Goal: Obtain resource: Download file/media

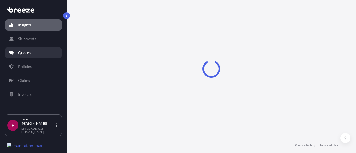
select select "2025"
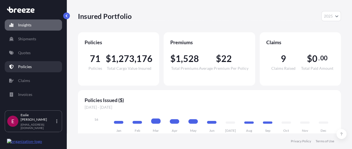
click at [33, 69] on link "Policies" at bounding box center [33, 66] width 57 height 11
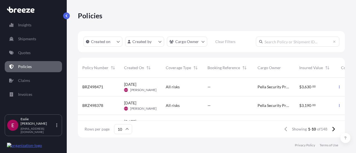
click at [158, 87] on div "[DATE] [PERSON_NAME]" at bounding box center [141, 87] width 42 height 19
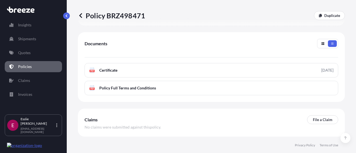
scroll to position [251, 0]
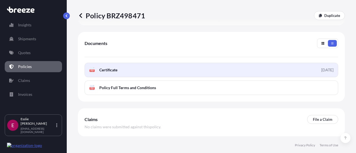
click at [311, 72] on link "PDF Certificate [DATE]" at bounding box center [212, 70] width 254 height 14
